Goal: Task Accomplishment & Management: Complete application form

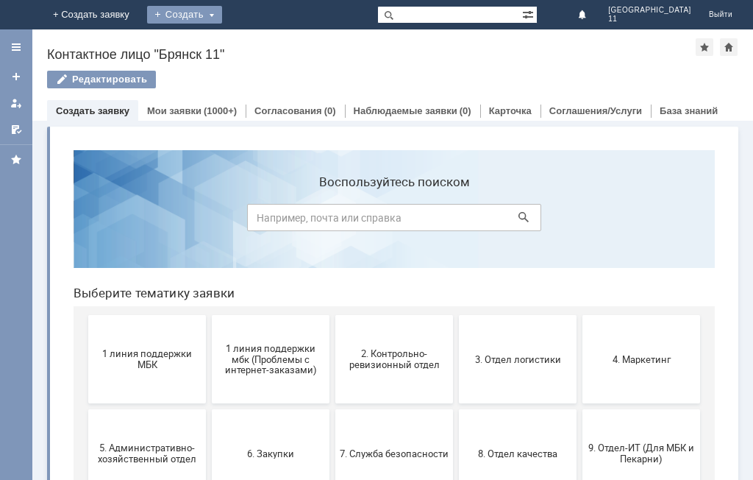
click at [222, 18] on div "Создать" at bounding box center [184, 15] width 75 height 18
click at [262, 41] on link "Заявка" at bounding box center [206, 44] width 112 height 18
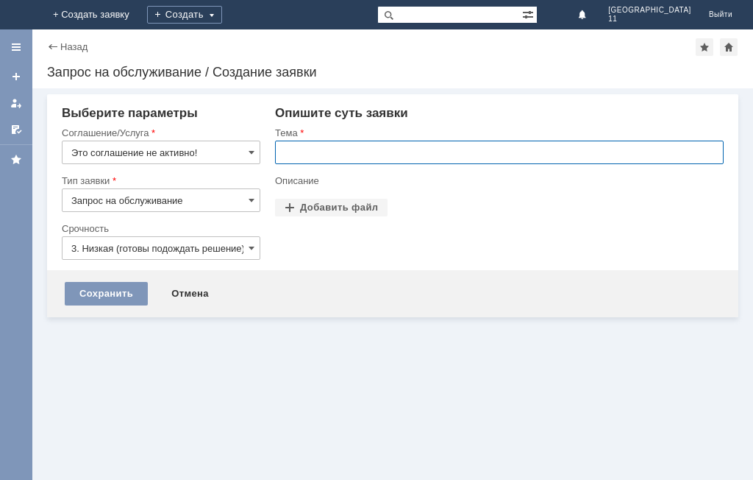
click at [276, 146] on input "text" at bounding box center [499, 152] width 449 height 24
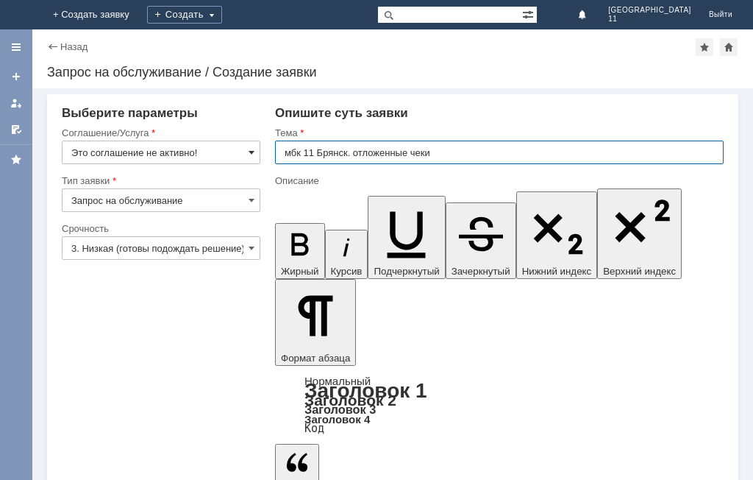
type input "мбк 11 Брянск. отложенные чеки"
click at [254, 155] on span at bounding box center [252, 152] width 6 height 12
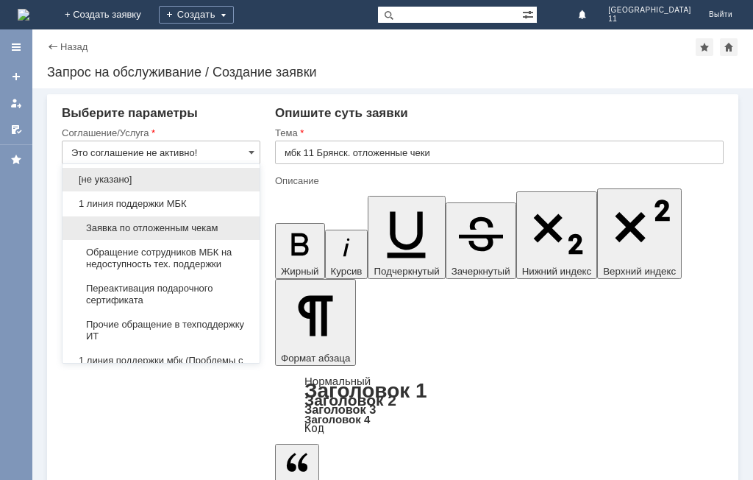
click at [199, 231] on span "Заявка по отложенным чекам" at bounding box center [160, 228] width 179 height 12
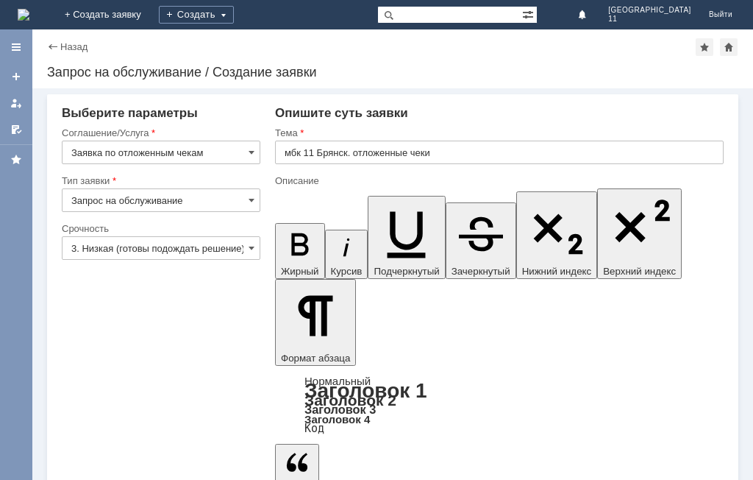
type input "Заявка по отложенным чекам"
click at [255, 254] on input "3. Низкая (готовы подождать решение)" at bounding box center [161, 248] width 199 height 24
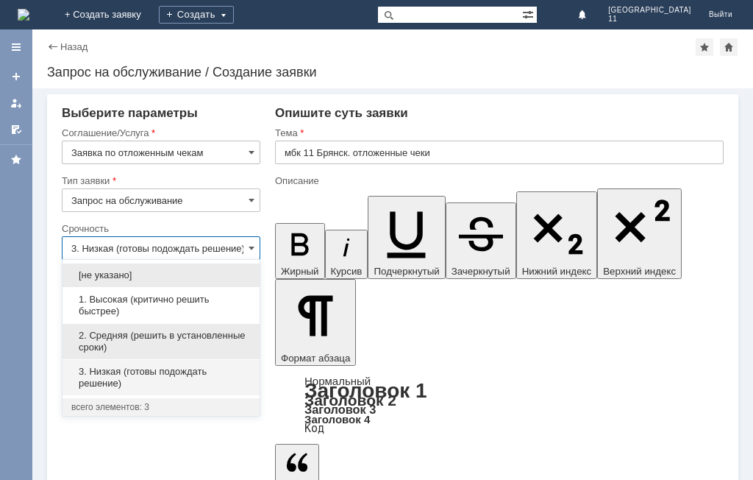
click at [186, 334] on span "2. Средняя (решить в установленные сроки)" at bounding box center [160, 342] width 179 height 24
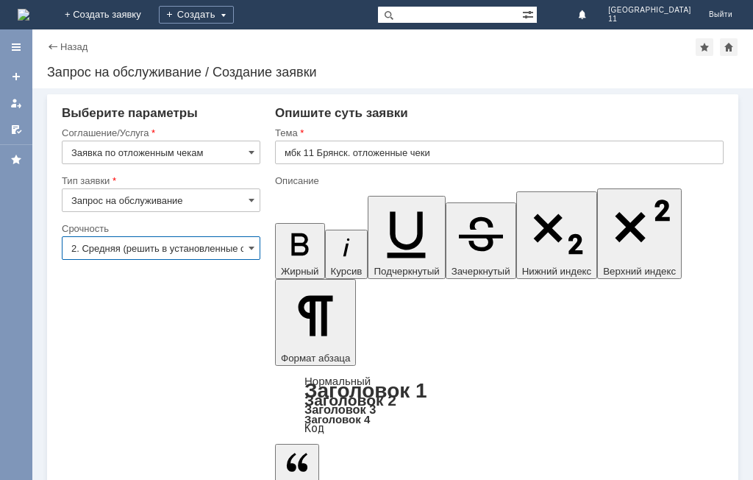
type input "2. Средняя (решить в установленные сроки)"
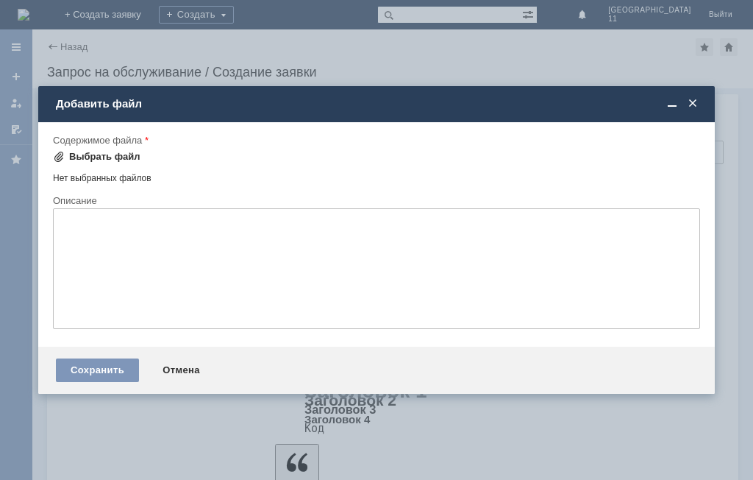
click at [96, 157] on div "Выбрать файл" at bounding box center [104, 157] width 71 height 12
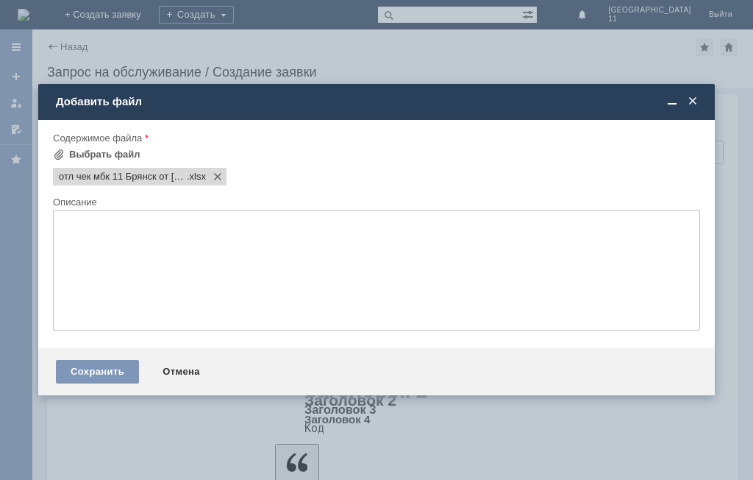
scroll to position [0, 0]
click at [100, 368] on div "Сохранить" at bounding box center [97, 372] width 83 height 24
